Goal: Task Accomplishment & Management: Manage account settings

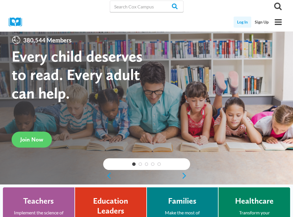
click at [246, 21] on link "Log In" at bounding box center [243, 22] width 18 height 11
click at [245, 22] on link "Log In" at bounding box center [243, 22] width 18 height 11
